Goal: Answer question/provide support: Share knowledge or assist other users

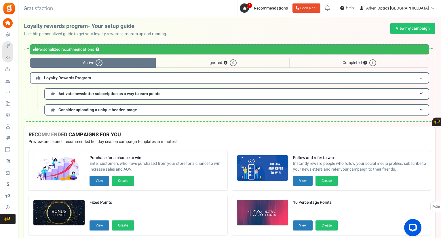
click at [184, 77] on h3 "Loyalty Rewards Program" at bounding box center [229, 77] width 399 height 11
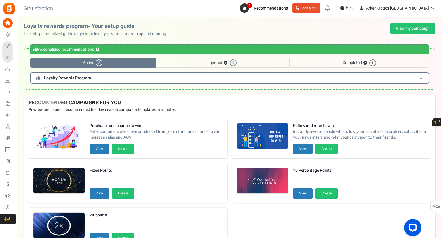
click at [184, 77] on h3 "Loyalty Rewards Program" at bounding box center [229, 77] width 399 height 11
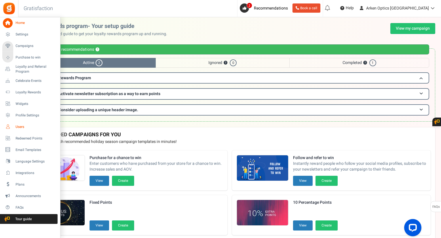
click at [21, 125] on span "Users" at bounding box center [36, 126] width 40 height 5
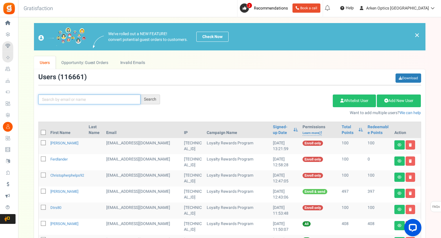
click at [60, 99] on input "text" at bounding box center [89, 99] width 102 height 10
paste input "[EMAIL_ADDRESS][DOMAIN_NAME]"
click at [154, 98] on div "Search" at bounding box center [150, 99] width 20 height 10
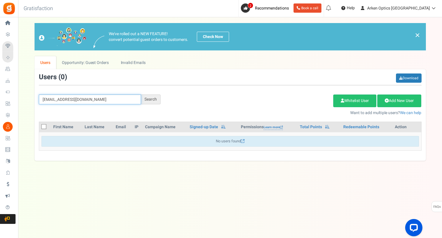
drag, startPoint x: 88, startPoint y: 99, endPoint x: 34, endPoint y: 91, distance: 54.6
click at [35, 91] on div "[EMAIL_ADDRESS][DOMAIN_NAME] Search Add Etsy Order Delete Selected Users Import…" at bounding box center [230, 94] width 391 height 42
paste input "[PERSON_NAME]"
type input "[PERSON_NAME]"
click at [151, 98] on div "Search" at bounding box center [151, 99] width 20 height 10
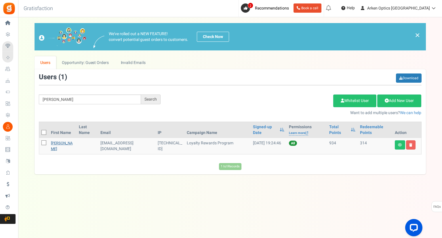
click at [58, 142] on link "[PERSON_NAME]" at bounding box center [62, 145] width 22 height 11
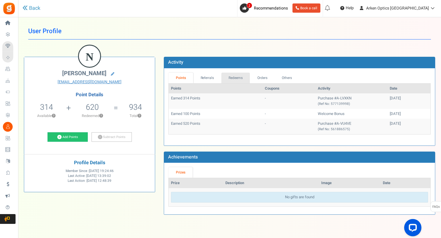
click at [228, 77] on link "Redeems" at bounding box center [235, 77] width 29 height 11
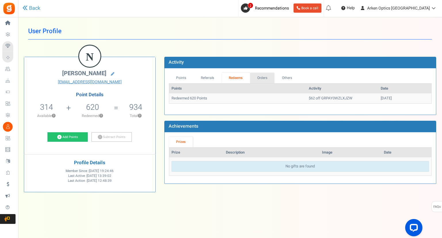
click at [264, 77] on link "Orders" at bounding box center [262, 77] width 25 height 11
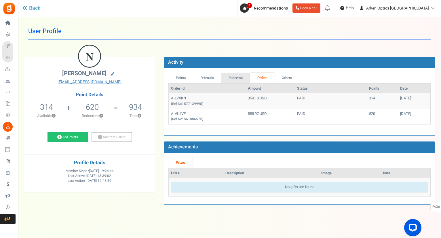
click at [235, 75] on link "Redeems" at bounding box center [235, 77] width 29 height 11
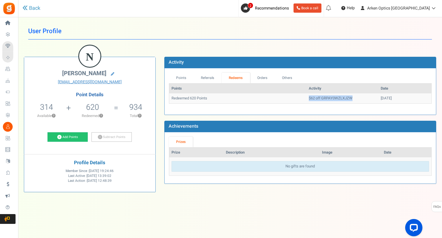
drag, startPoint x: 335, startPoint y: 98, endPoint x: 291, endPoint y: 97, distance: 44.3
click at [306, 97] on td "$62 off GRPAY0WZLXJZW" at bounding box center [342, 98] width 72 height 10
copy td "$62 off GRPAY0WZLXJZW"
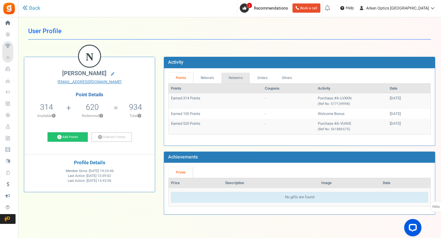
click at [241, 78] on link "Redeems" at bounding box center [235, 77] width 29 height 11
